Goal: Task Accomplishment & Management: Manage account settings

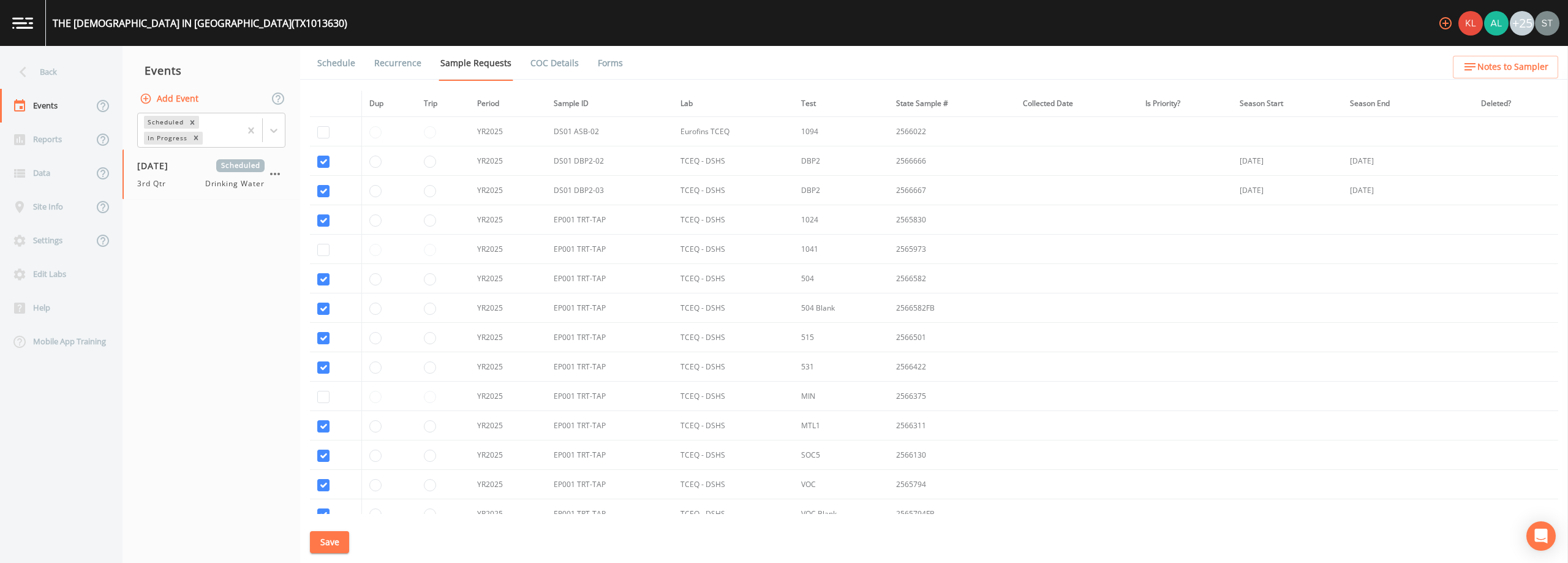
click at [330, 67] on link "Schedule" at bounding box center [336, 63] width 42 height 34
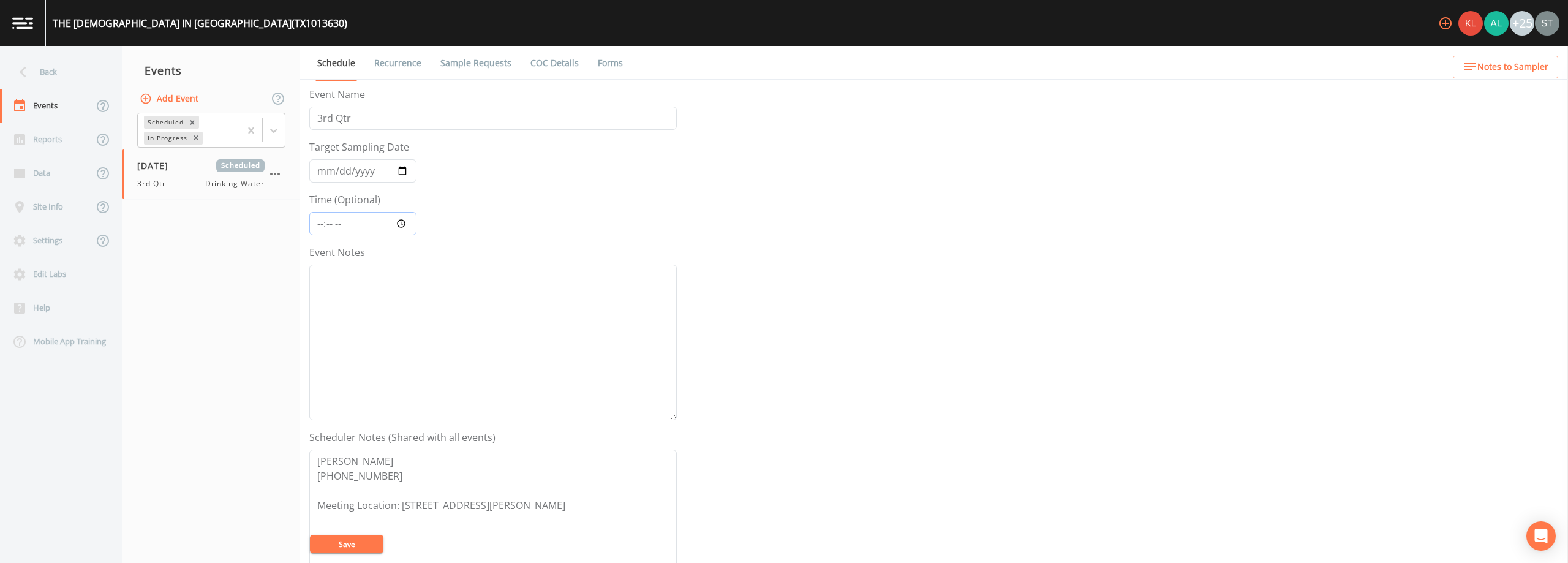
click at [323, 227] on input "Time (Optional)" at bounding box center [362, 223] width 107 height 23
click at [382, 295] on textarea "Event Notes" at bounding box center [492, 342] width 368 height 156
click at [352, 537] on button "Save" at bounding box center [346, 544] width 73 height 18
click at [352, 548] on button "Save" at bounding box center [346, 544] width 73 height 18
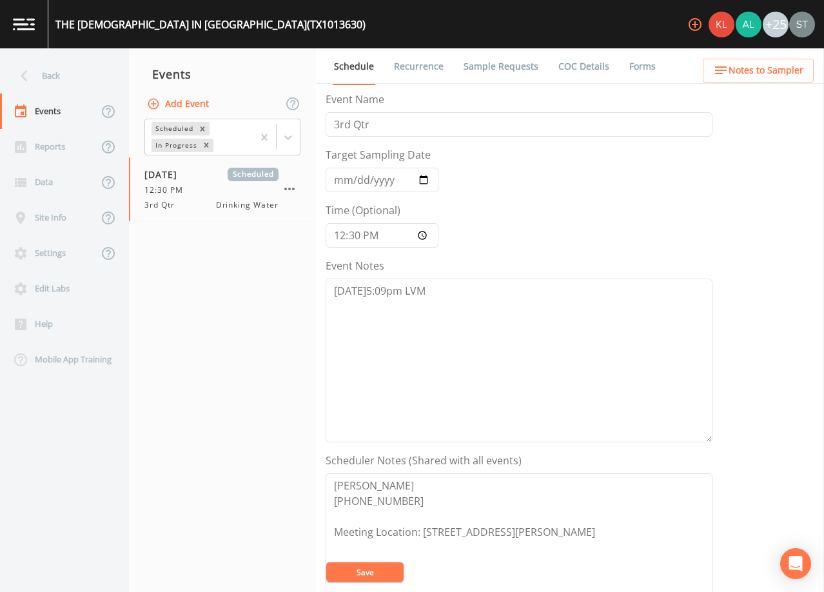
click at [422, 72] on link "Recurrence" at bounding box center [418, 66] width 53 height 36
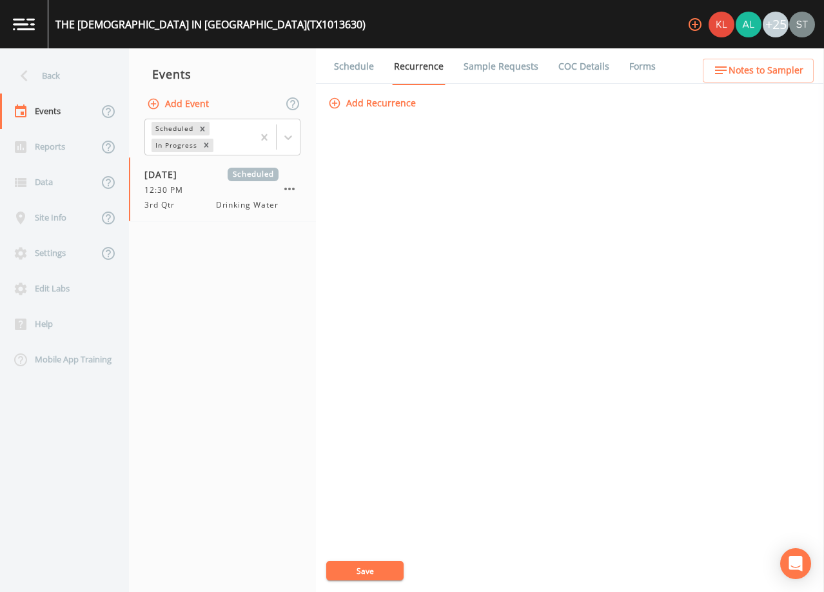
click at [368, 65] on link "Schedule" at bounding box center [354, 66] width 44 height 36
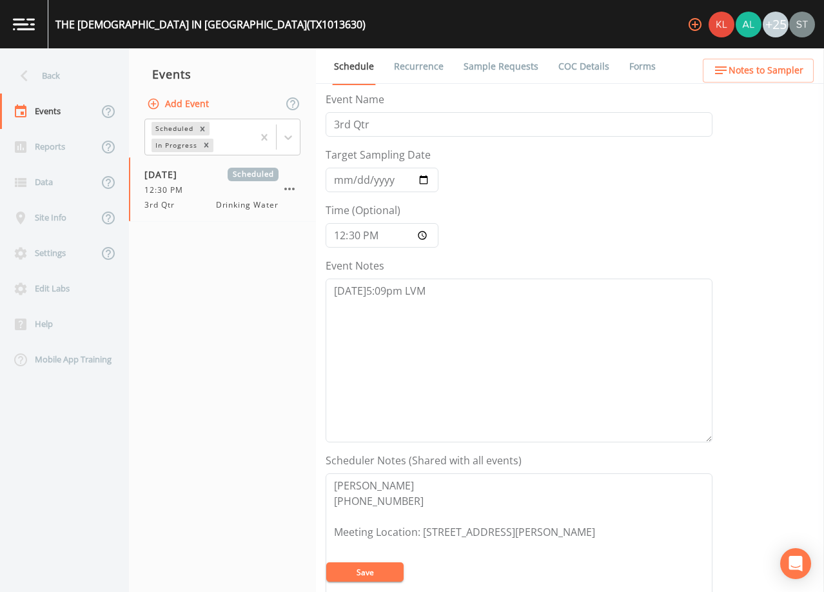
click at [382, 573] on button "Save" at bounding box center [364, 571] width 77 height 19
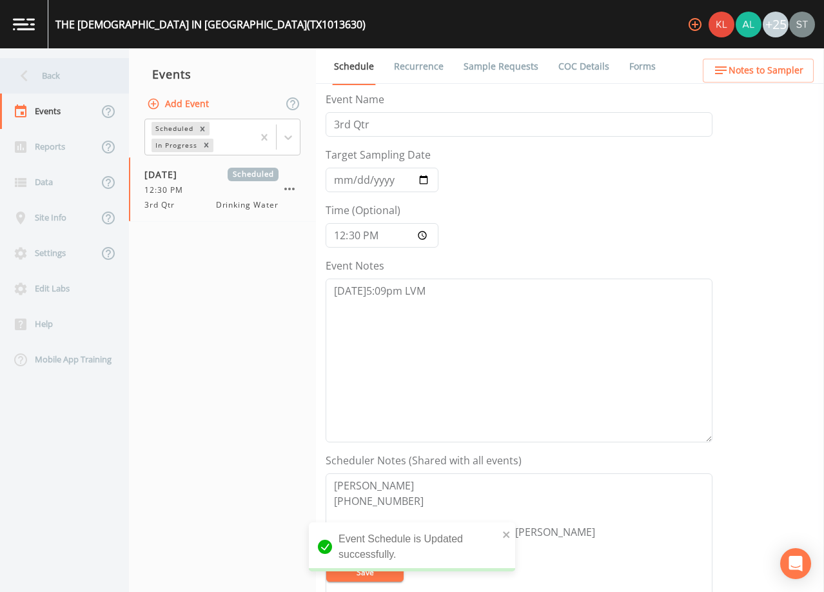
click at [68, 81] on div "Back" at bounding box center [58, 75] width 116 height 35
